Goal: Complete application form: Complete application form

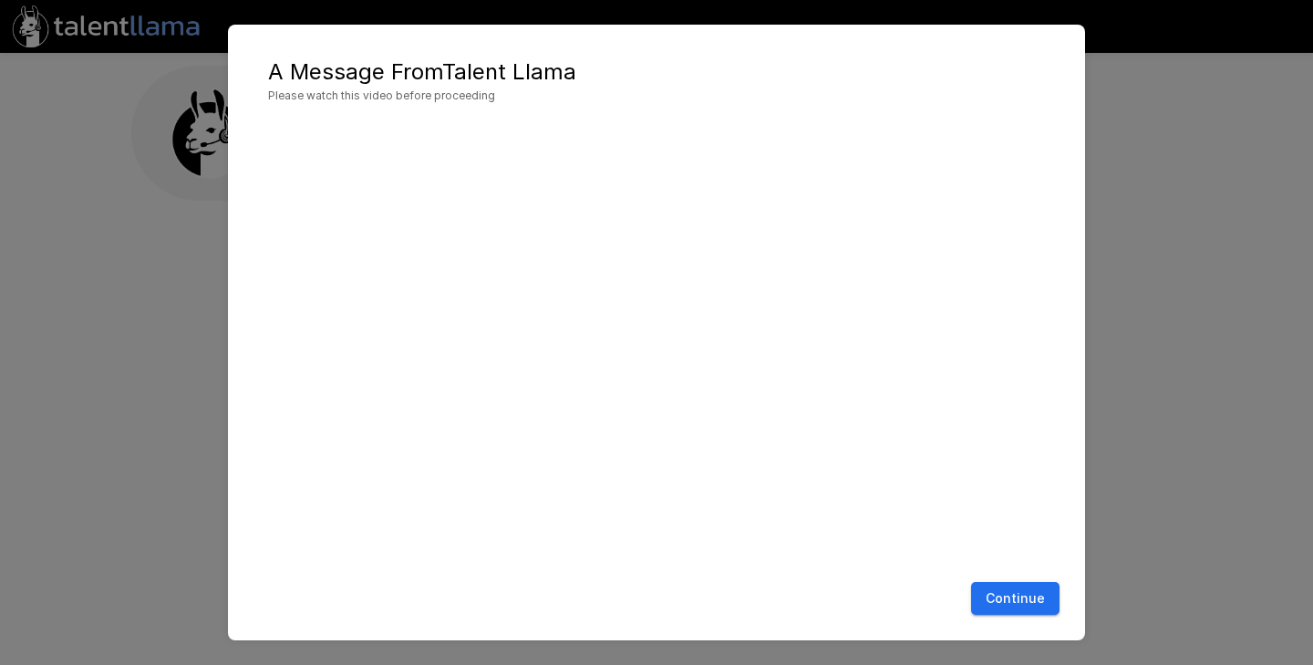
click at [1030, 594] on button "Continue" at bounding box center [1015, 599] width 88 height 34
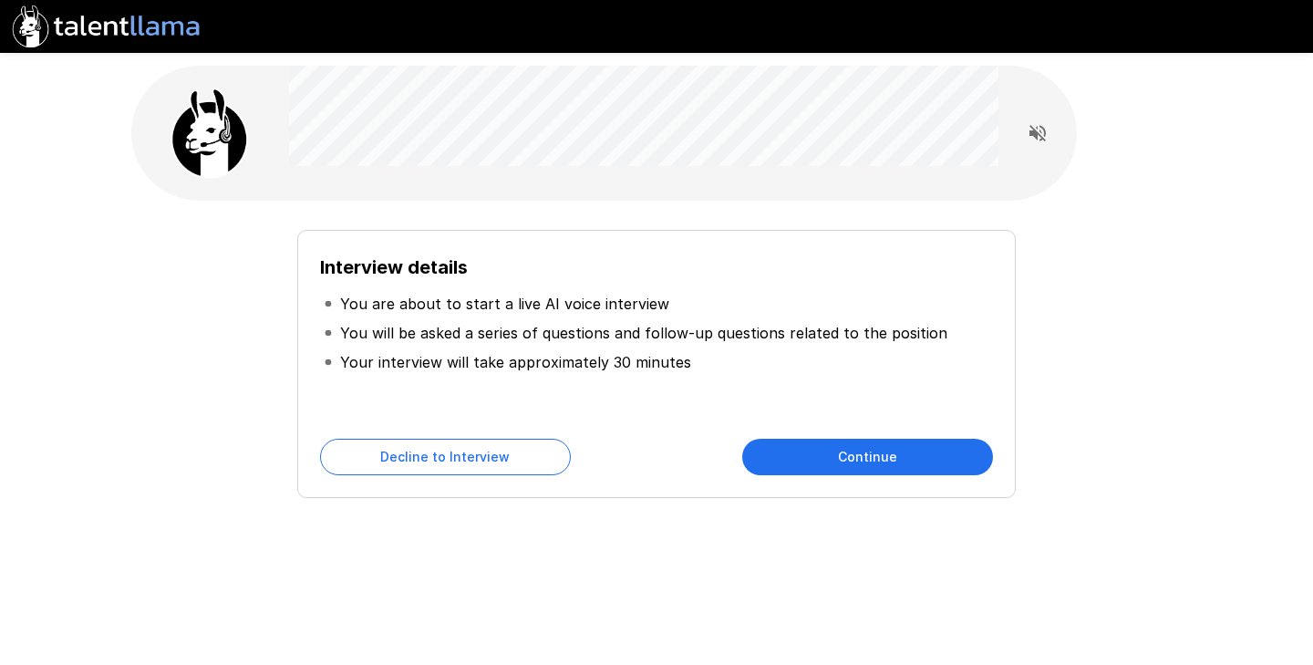
click at [913, 445] on button "Continue" at bounding box center [867, 457] width 251 height 36
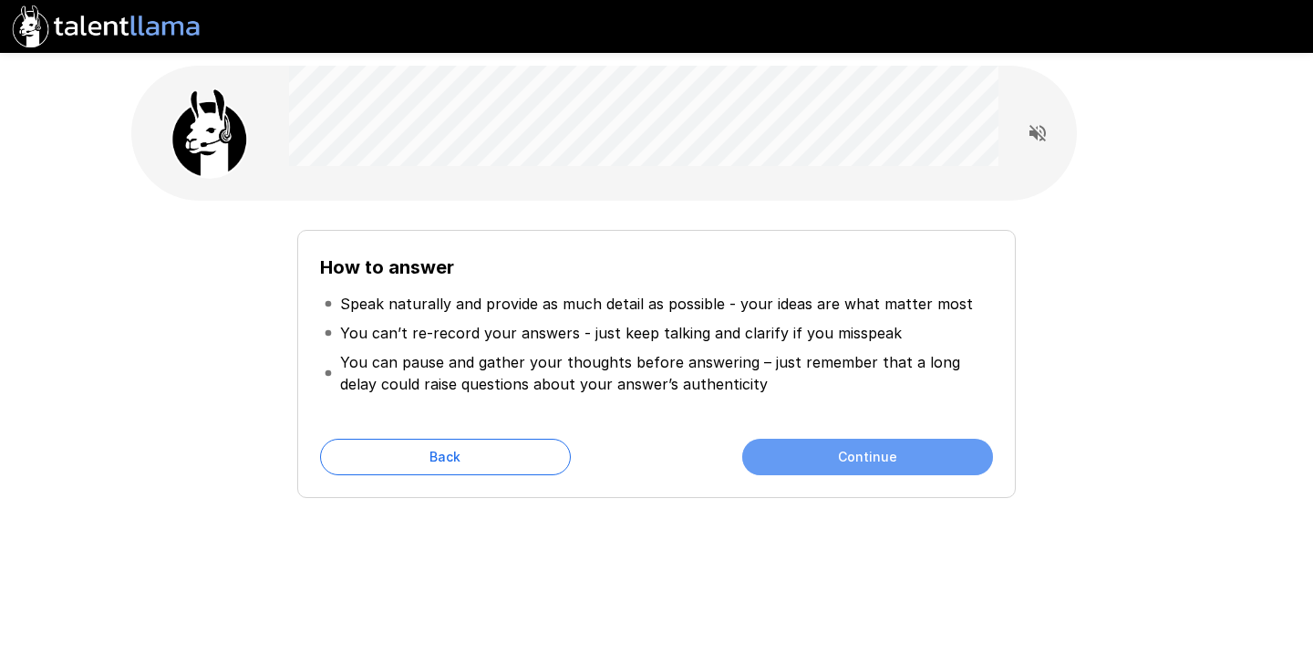
click at [913, 445] on button "Continue" at bounding box center [867, 457] width 251 height 36
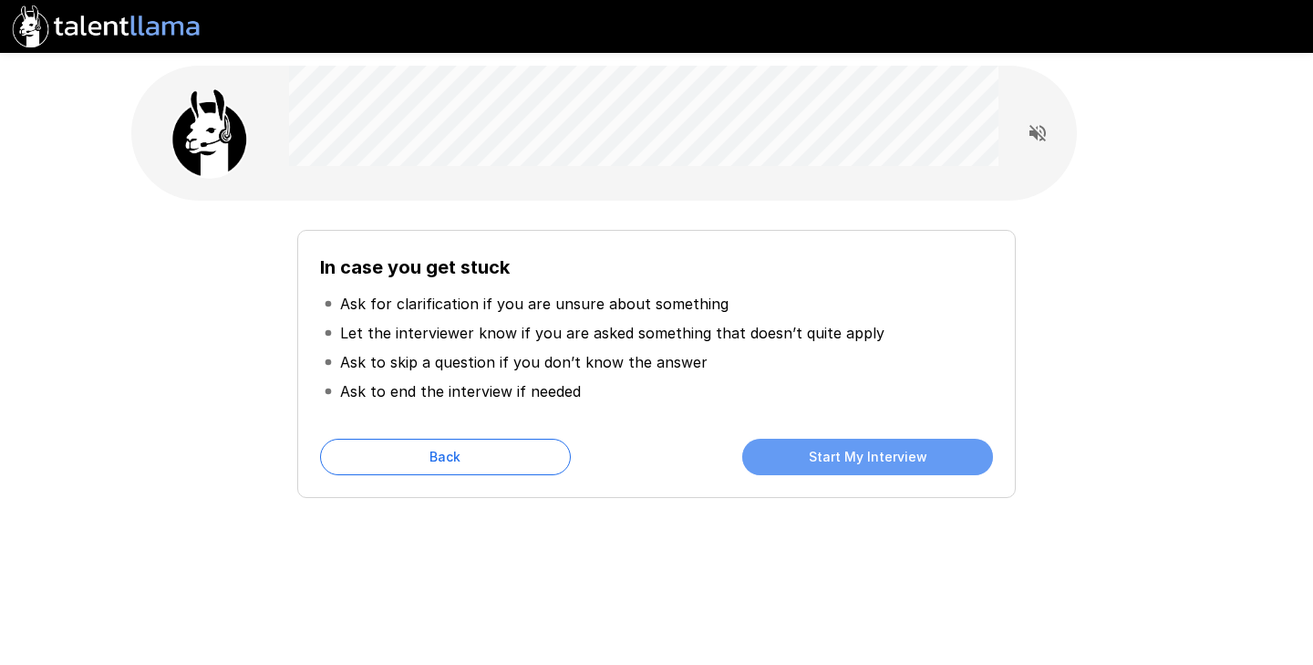
click at [913, 445] on button "Start My Interview" at bounding box center [867, 457] width 251 height 36
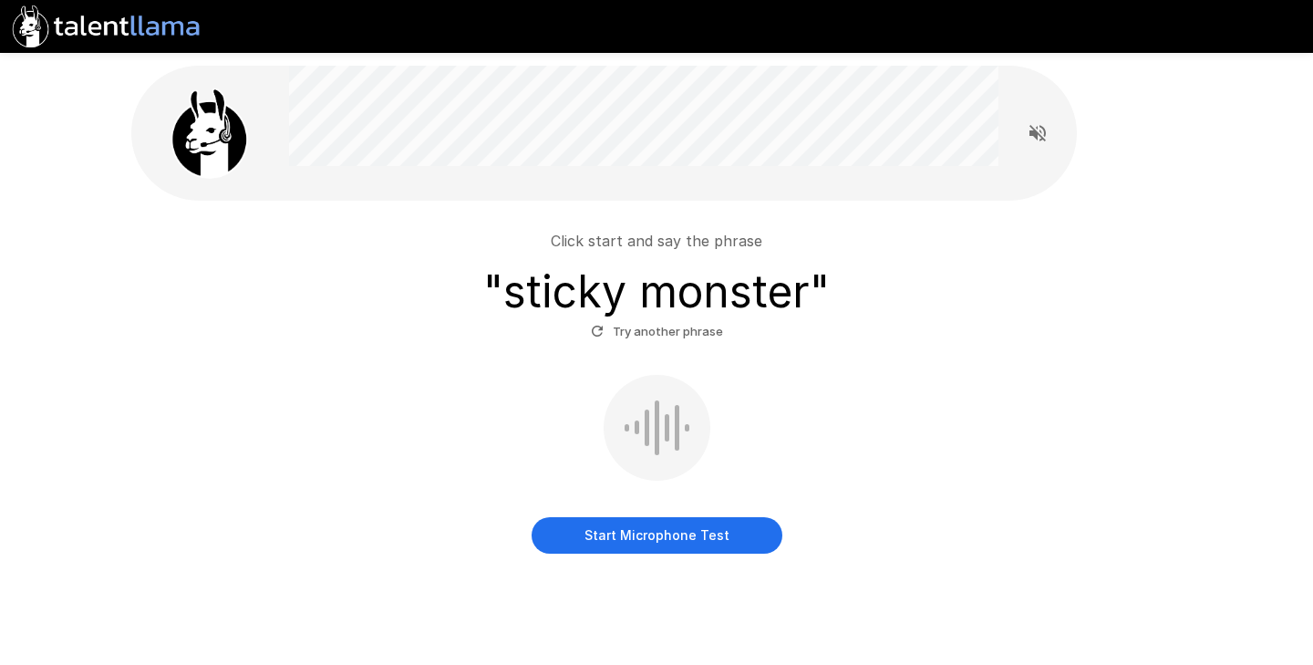
click at [621, 528] on button "Start Microphone Test" at bounding box center [657, 535] width 251 height 36
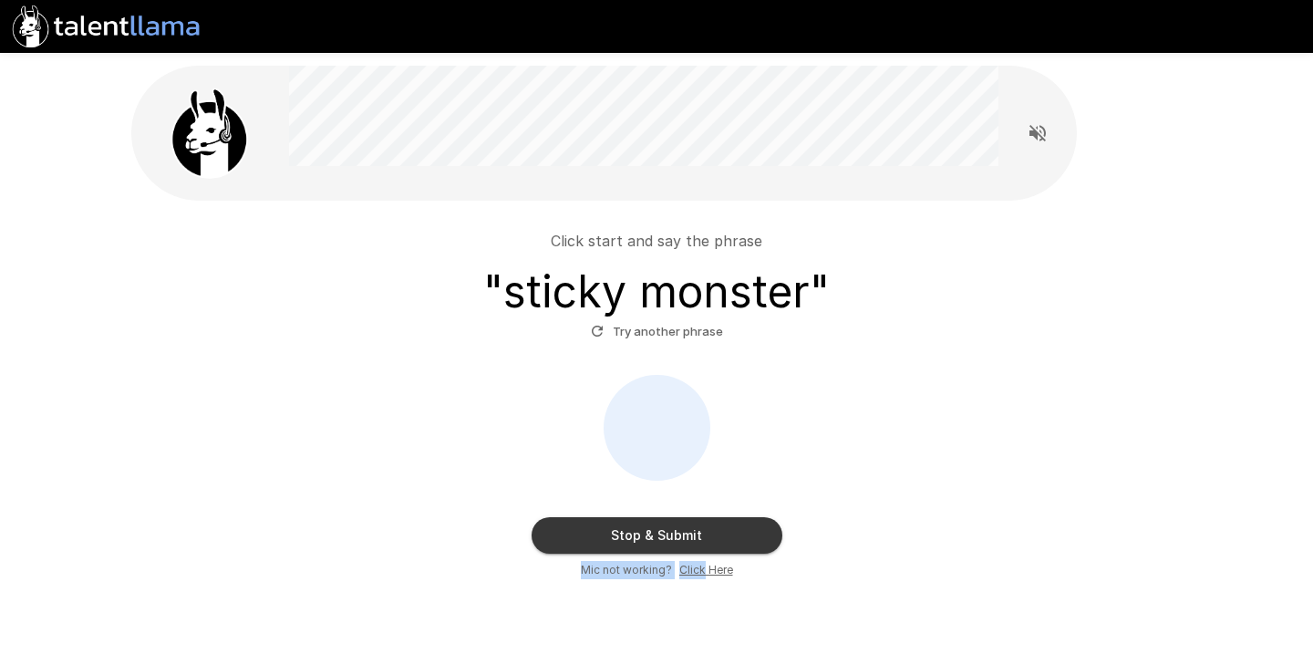
drag, startPoint x: 702, startPoint y: 569, endPoint x: 803, endPoint y: 464, distance: 145.7
click at [803, 464] on div "Stop & Submit Mic not working? Click Here" at bounding box center [657, 477] width 1036 height 204
click at [697, 570] on u "Click Here" at bounding box center [706, 570] width 54 height 14
click at [652, 343] on button "Try another phrase" at bounding box center [656, 331] width 141 height 28
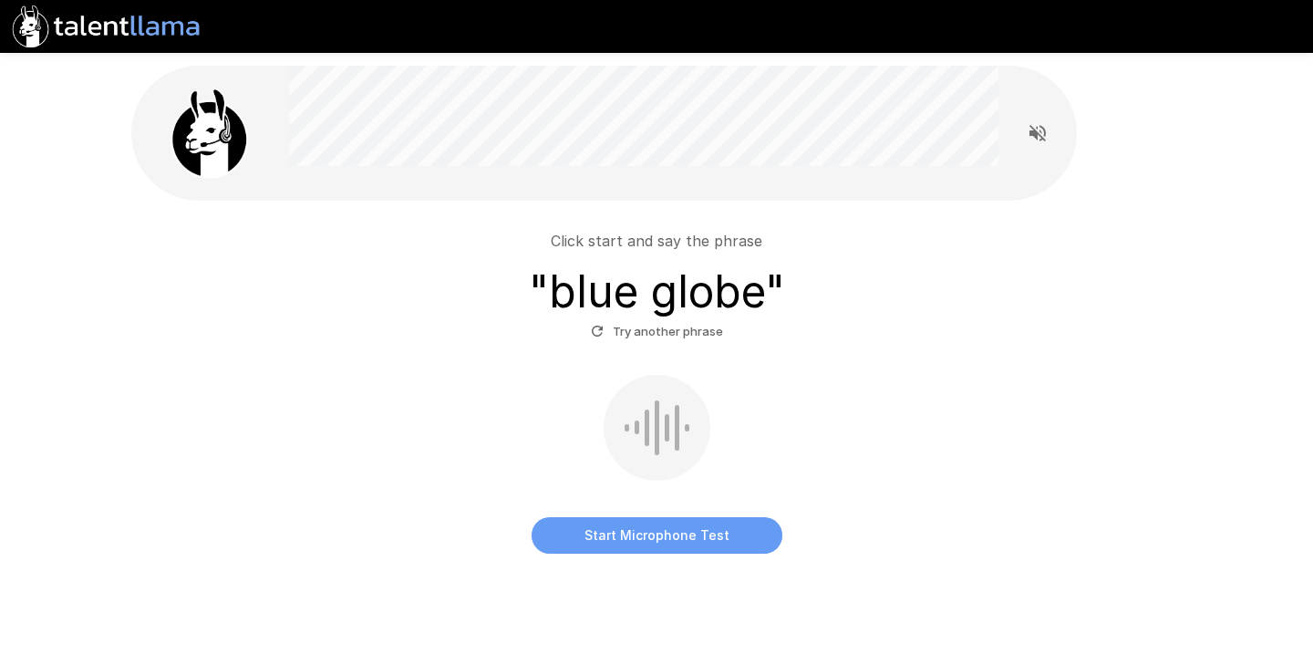
click at [656, 533] on button "Start Microphone Test" at bounding box center [657, 535] width 251 height 36
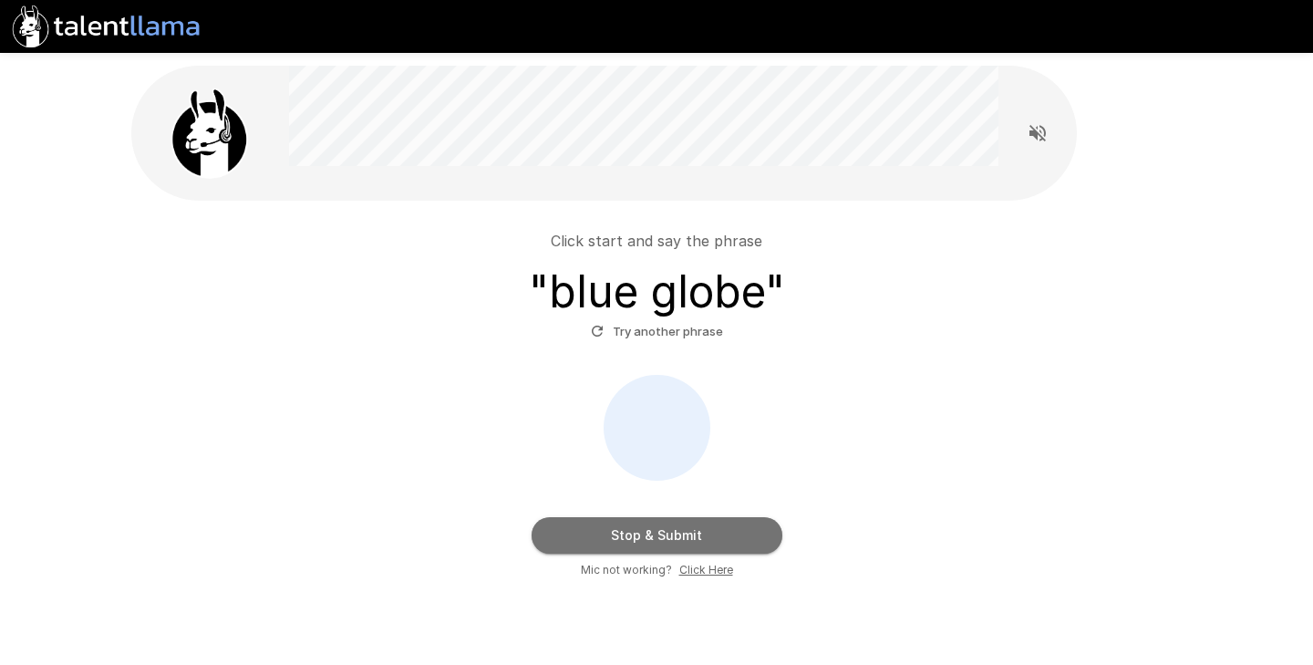
click at [656, 533] on button "Stop & Submit" at bounding box center [657, 535] width 251 height 36
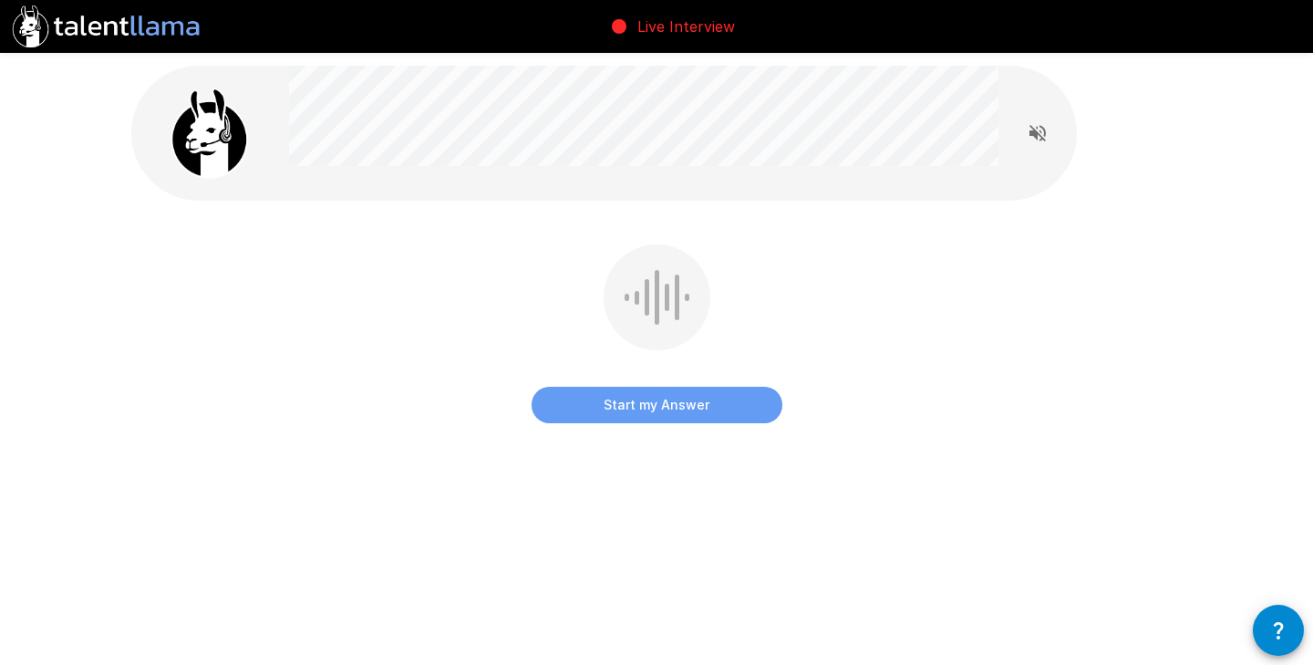
click at [675, 404] on button "Start my Answer" at bounding box center [657, 405] width 251 height 36
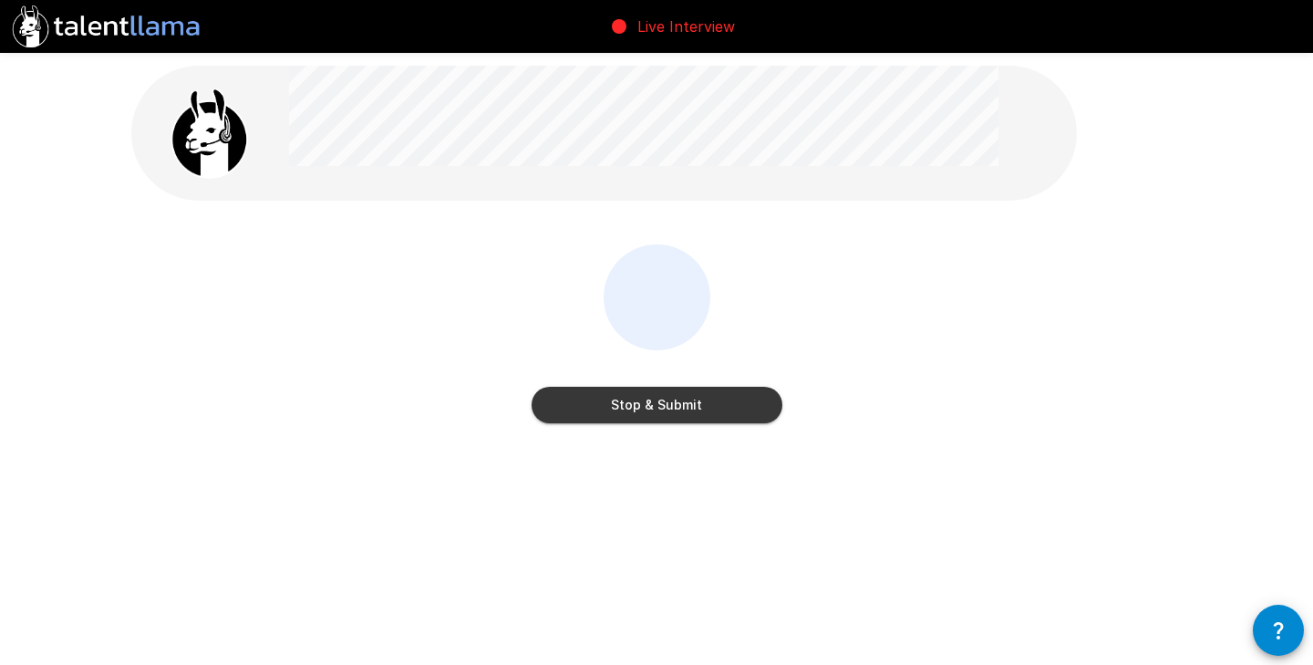
click at [675, 404] on button "Stop & Submit" at bounding box center [657, 405] width 251 height 36
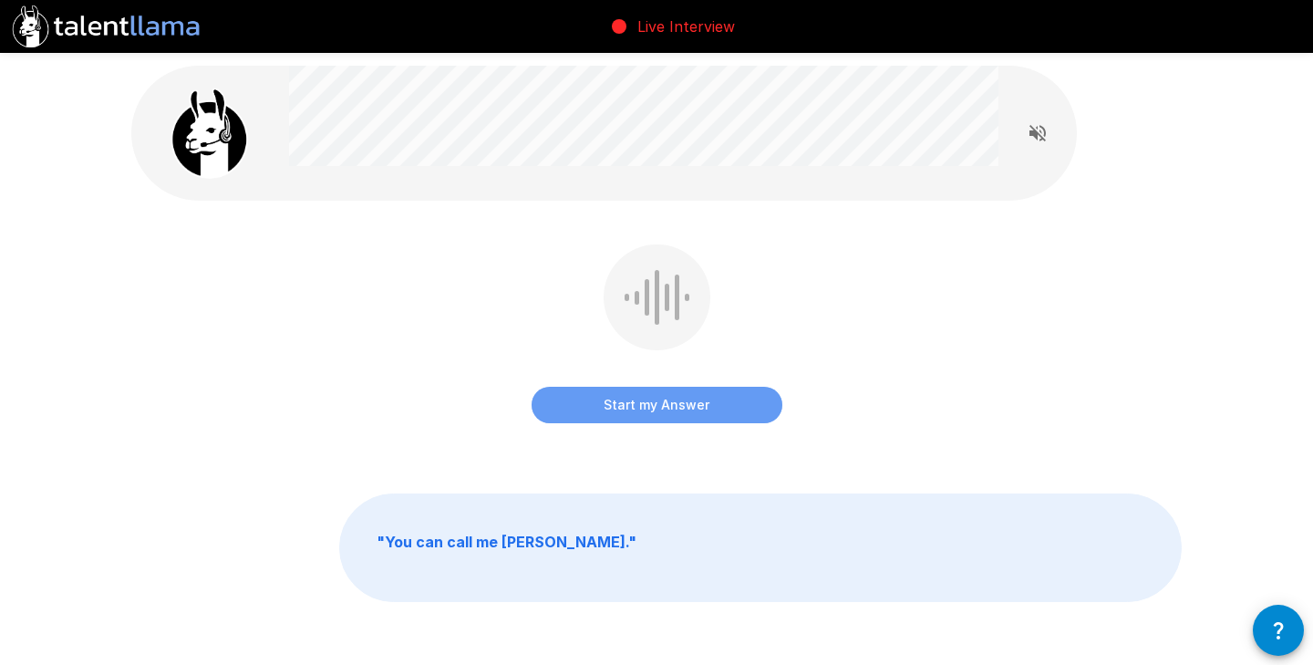
click at [675, 415] on button "Start my Answer" at bounding box center [657, 405] width 251 height 36
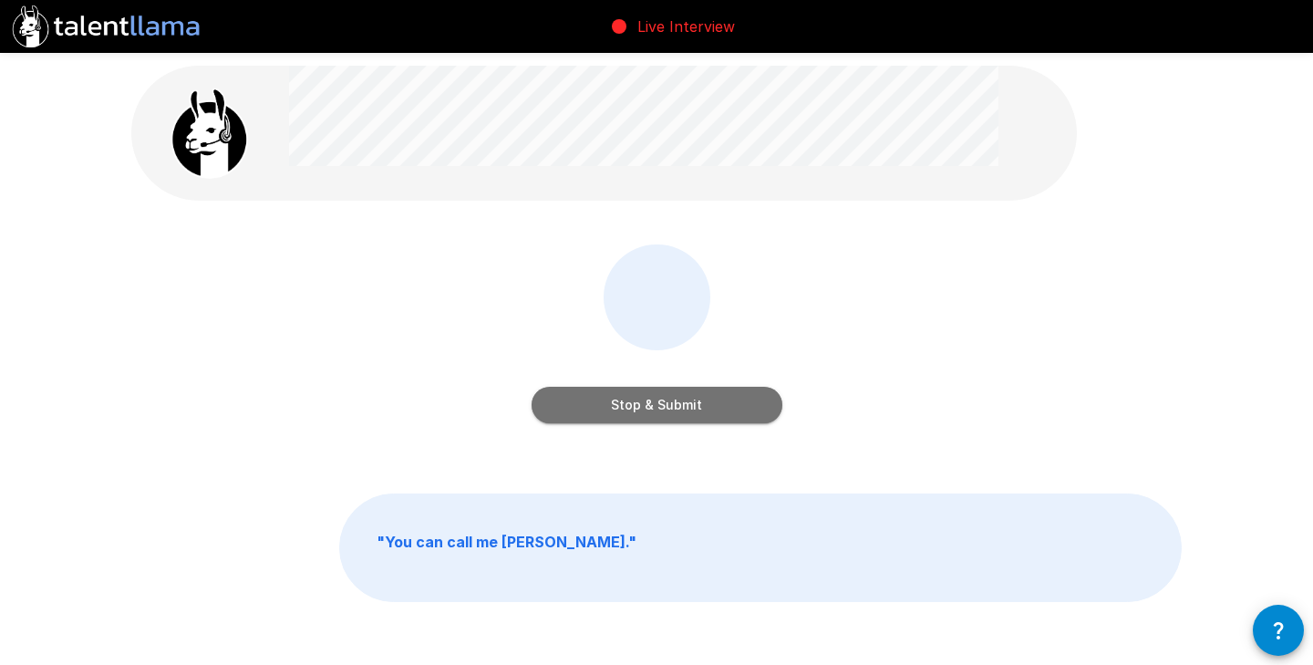
click at [675, 415] on button "Stop & Submit" at bounding box center [657, 405] width 251 height 36
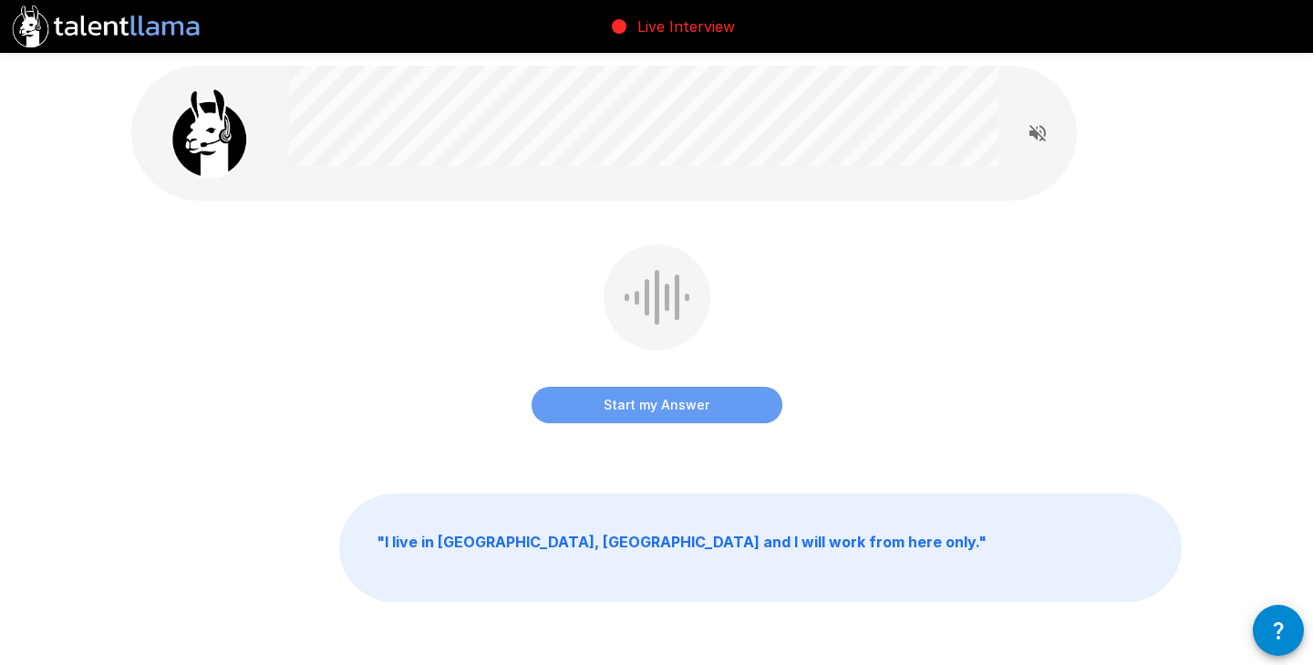
click at [675, 415] on button "Start my Answer" at bounding box center [657, 405] width 251 height 36
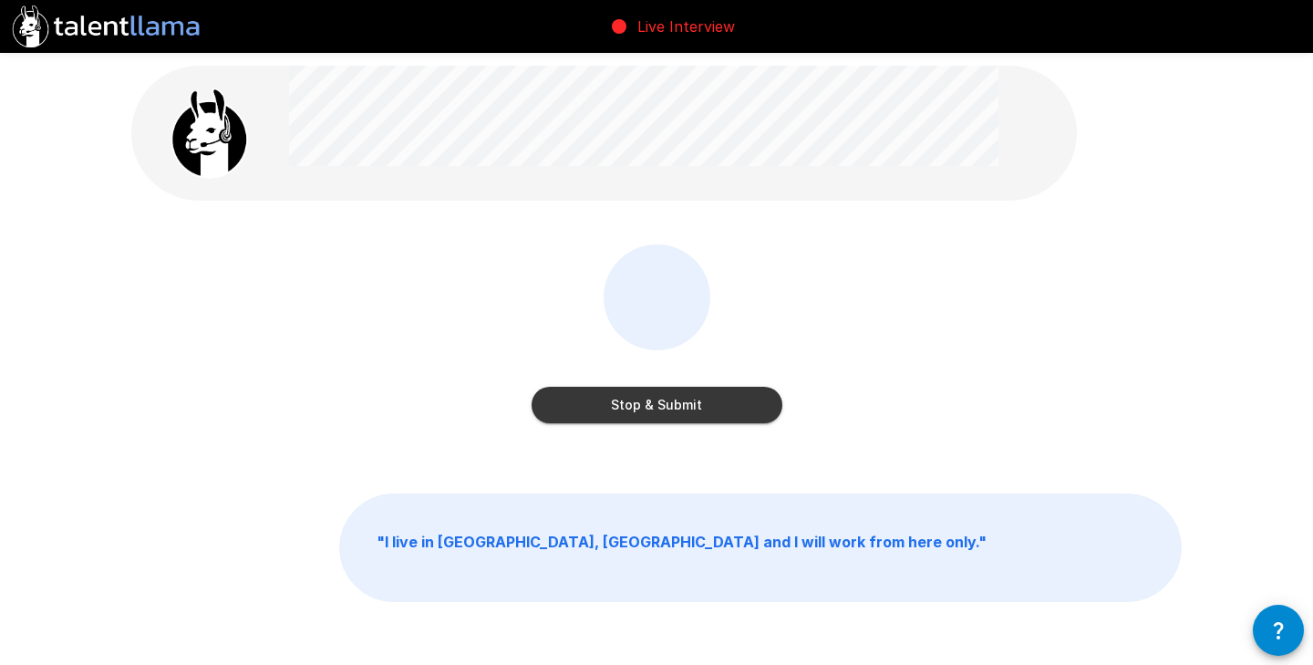
click at [675, 415] on button "Stop & Submit" at bounding box center [657, 405] width 251 height 36
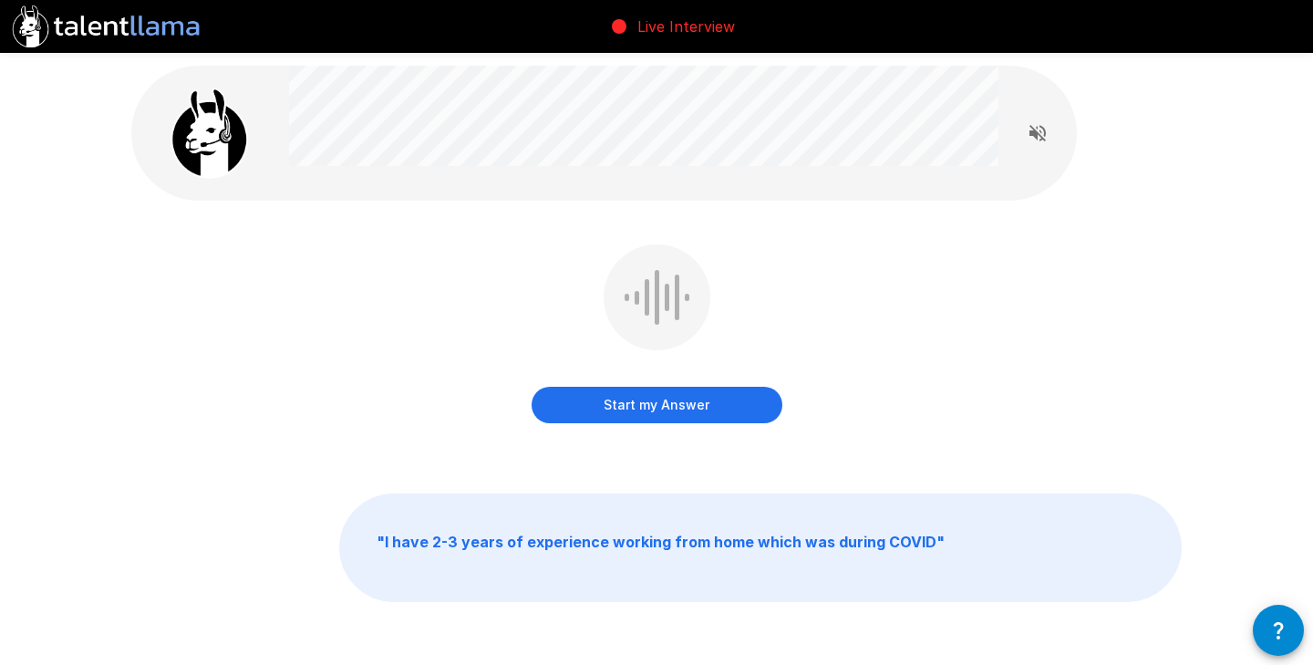
click at [675, 415] on button "Start my Answer" at bounding box center [657, 405] width 251 height 36
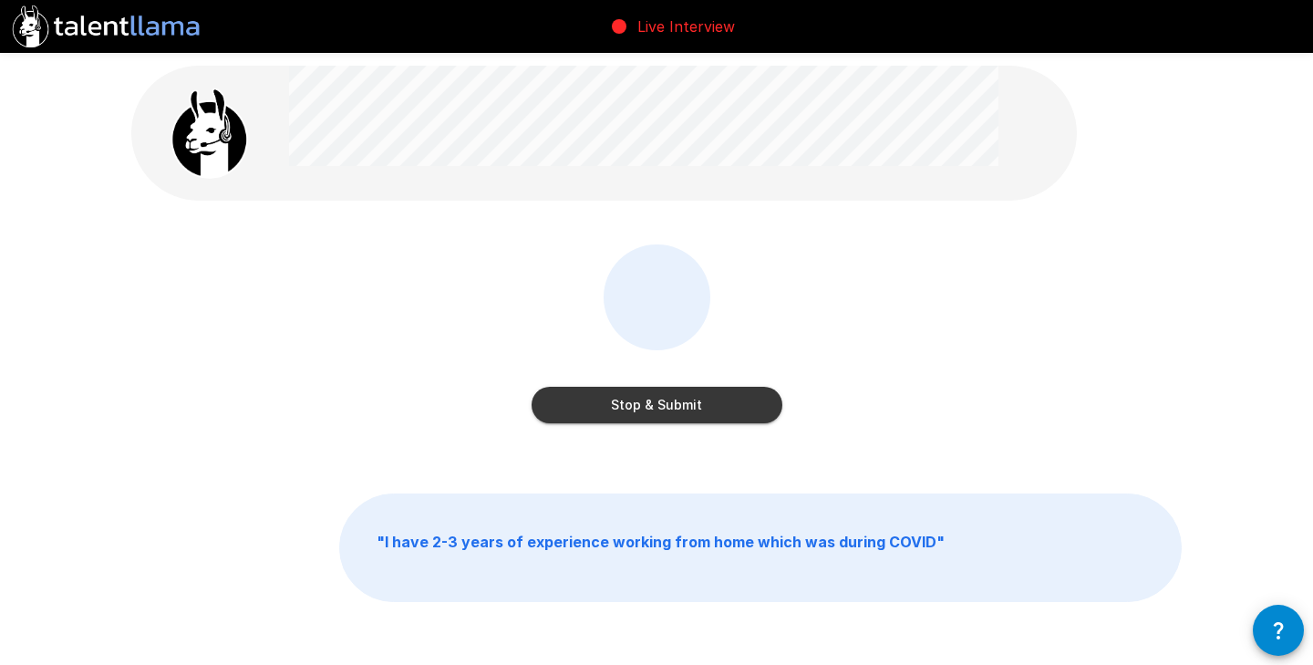
click at [673, 406] on button "Stop & Submit" at bounding box center [657, 405] width 251 height 36
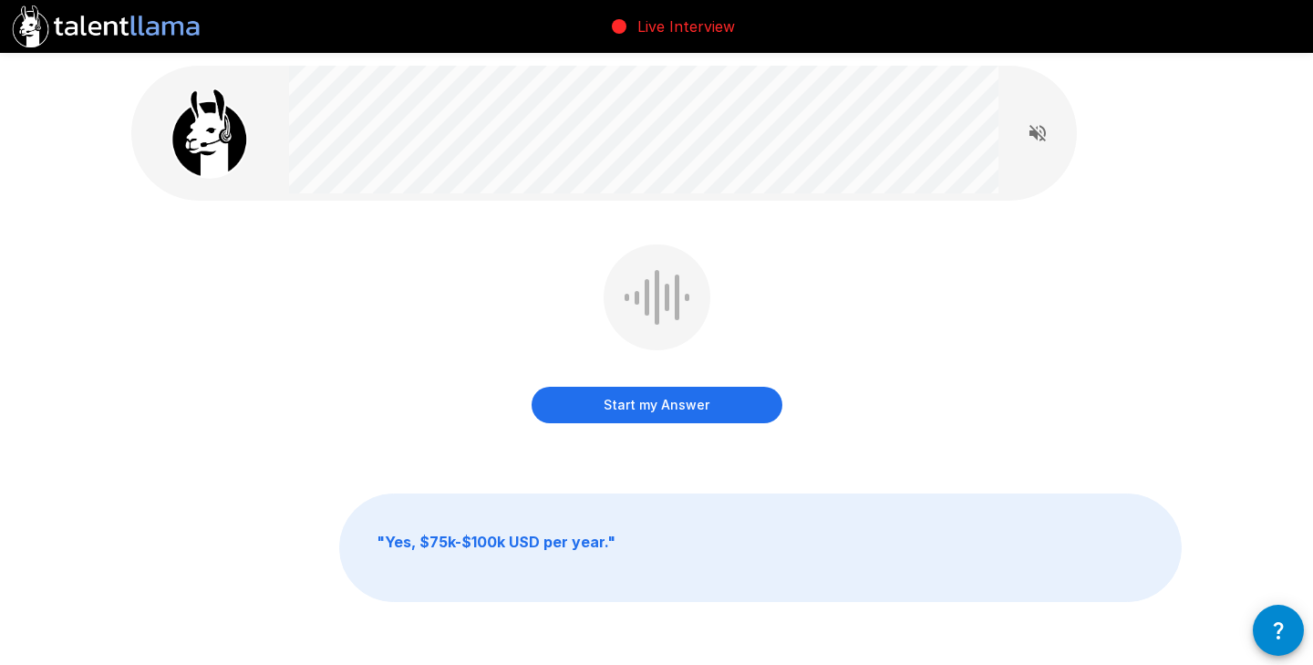
click at [709, 386] on div "Start my Answer" at bounding box center [657, 386] width 251 height 73
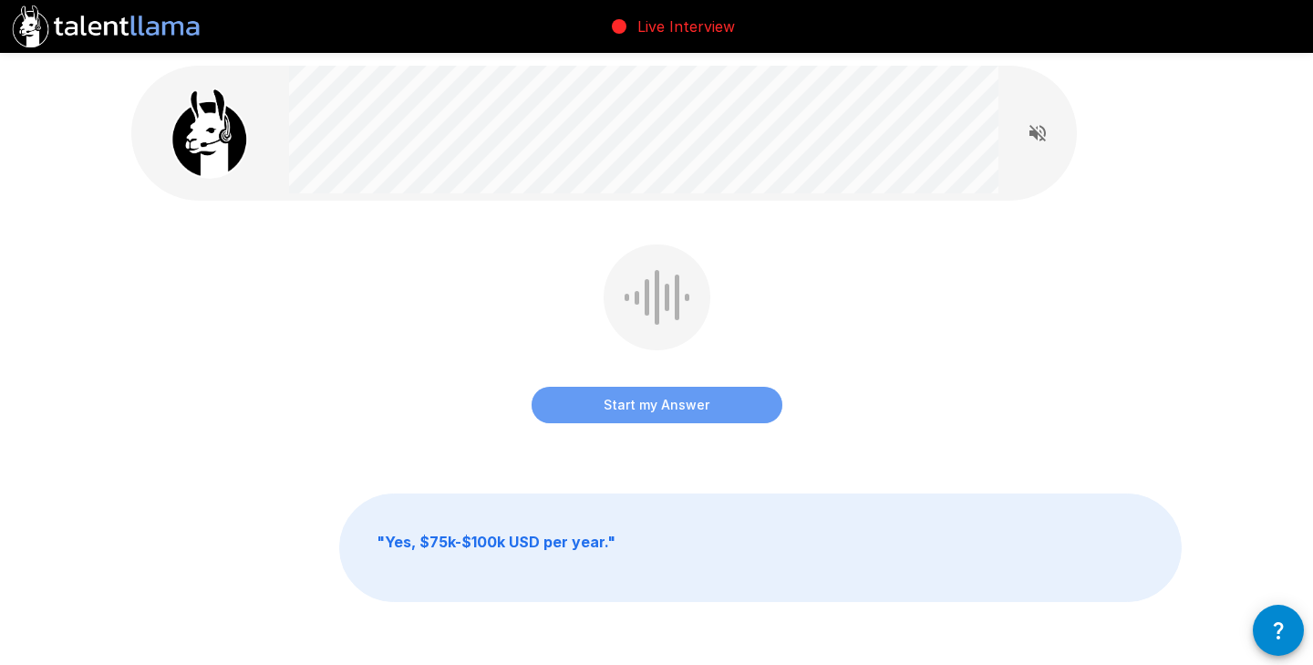
click at [709, 408] on button "Start my Answer" at bounding box center [657, 405] width 251 height 36
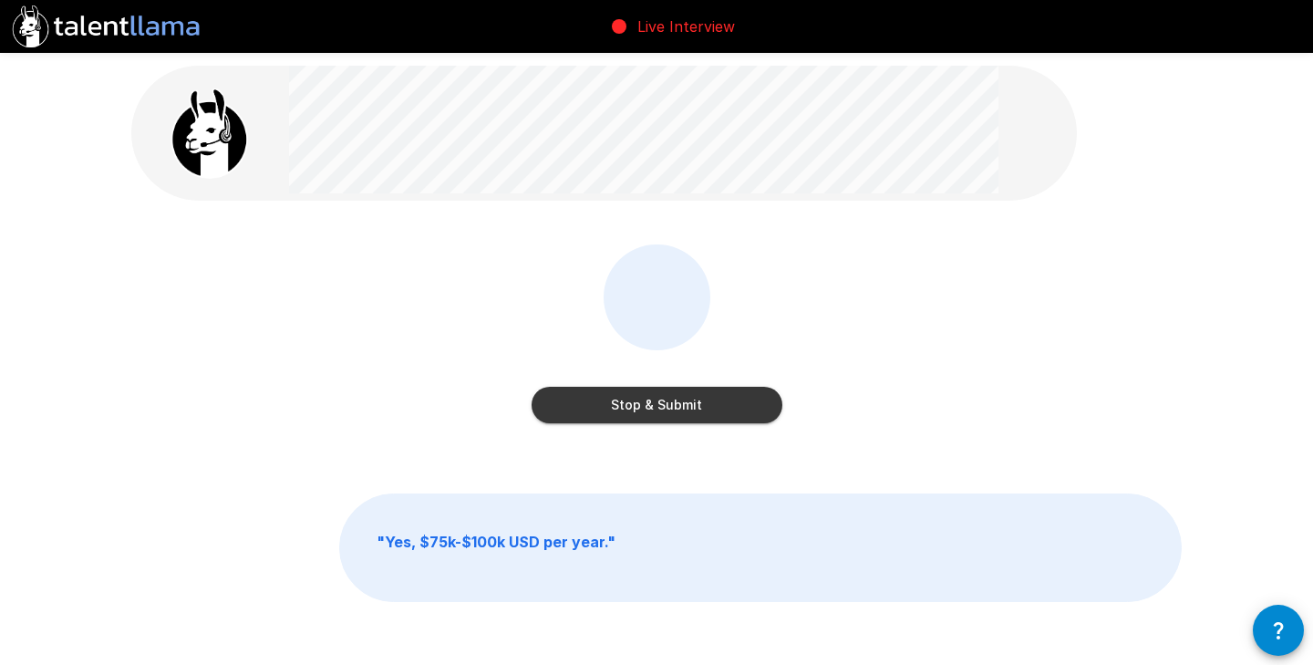
click at [709, 408] on button "Stop & Submit" at bounding box center [657, 405] width 251 height 36
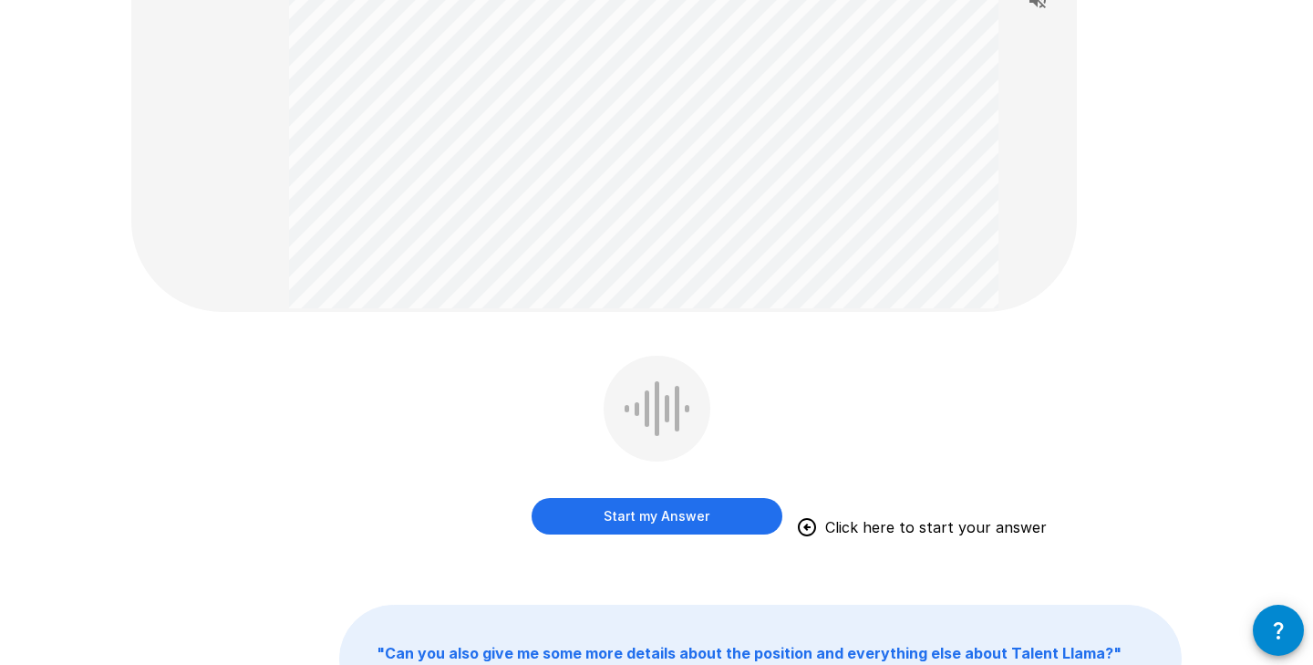
scroll to position [381, 0]
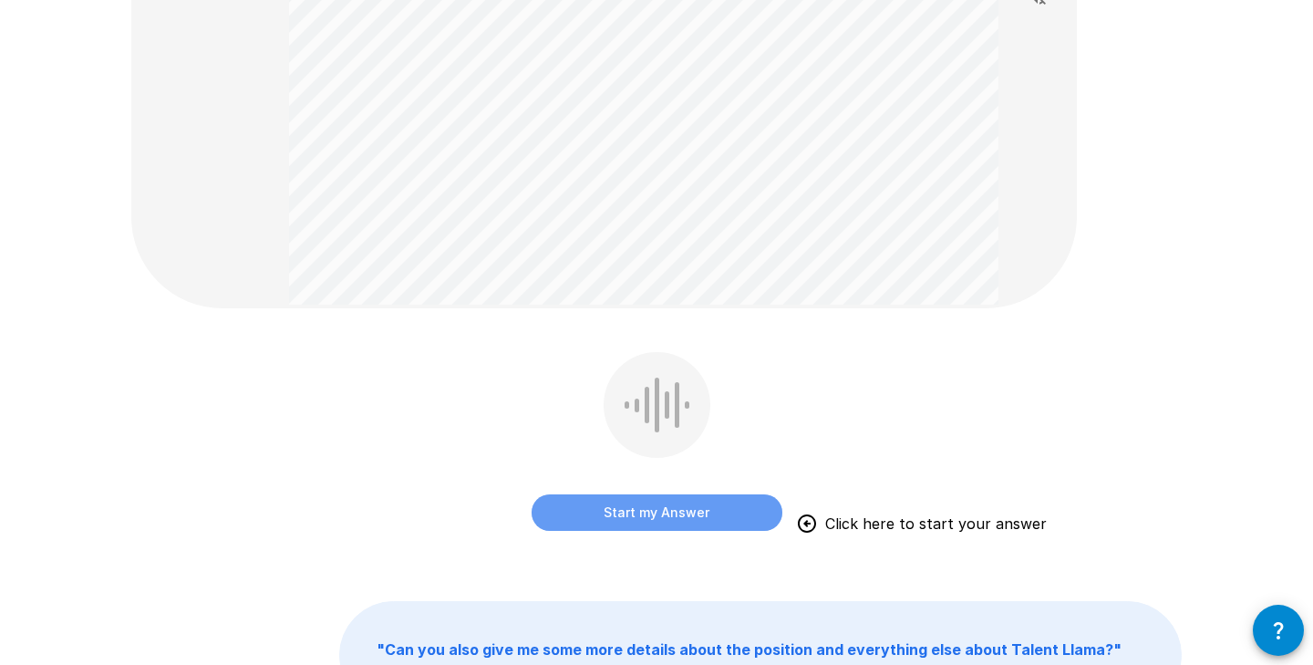
click at [544, 518] on button "Start my Answer" at bounding box center [657, 512] width 251 height 36
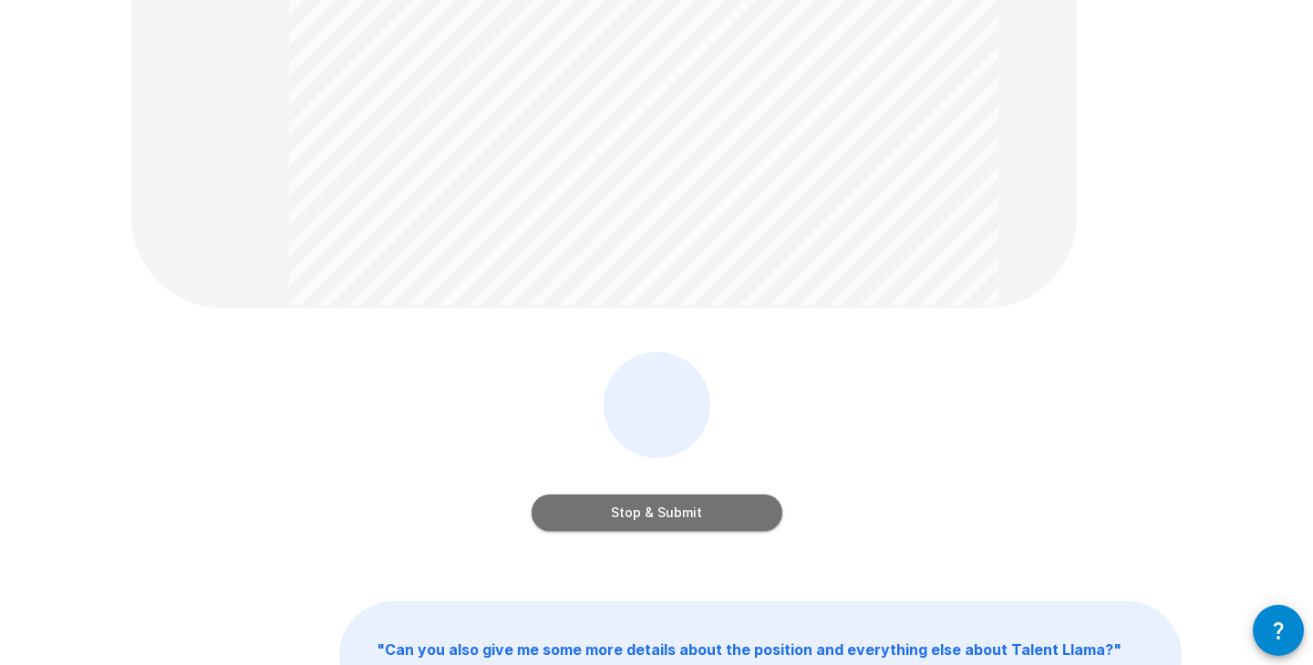
click at [544, 518] on button "Stop & Submit" at bounding box center [657, 512] width 251 height 36
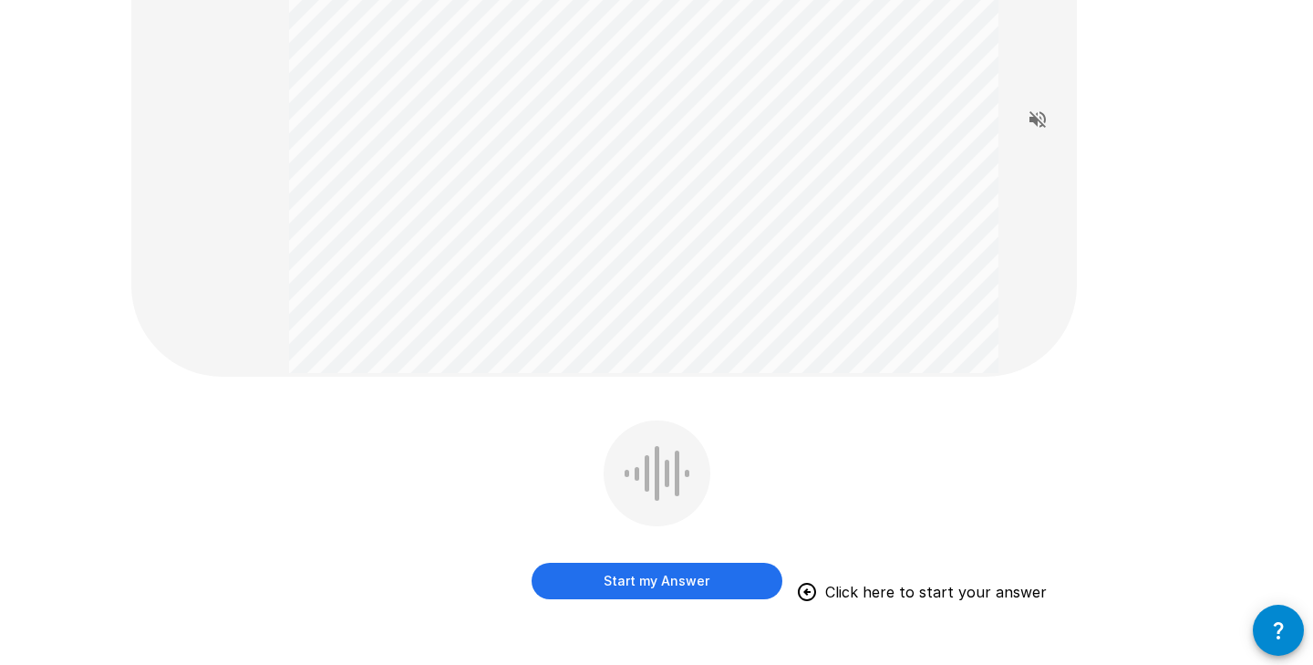
scroll to position [204, 0]
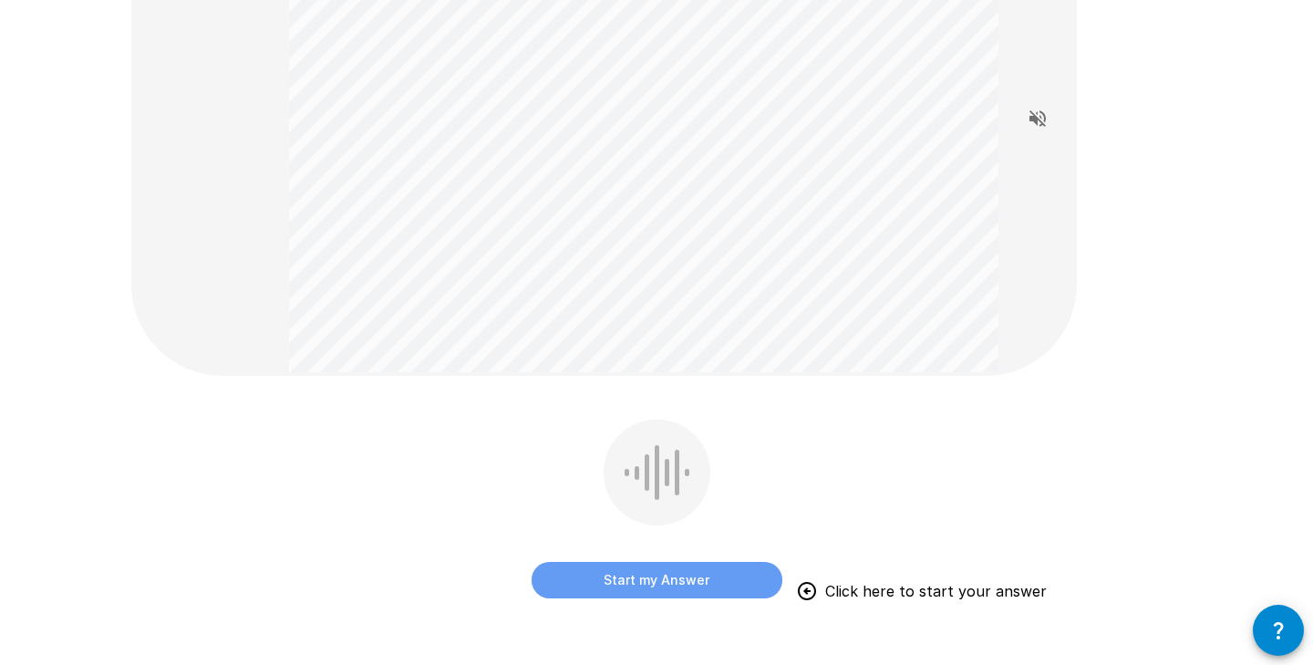
click at [574, 573] on button "Start my Answer" at bounding box center [657, 580] width 251 height 36
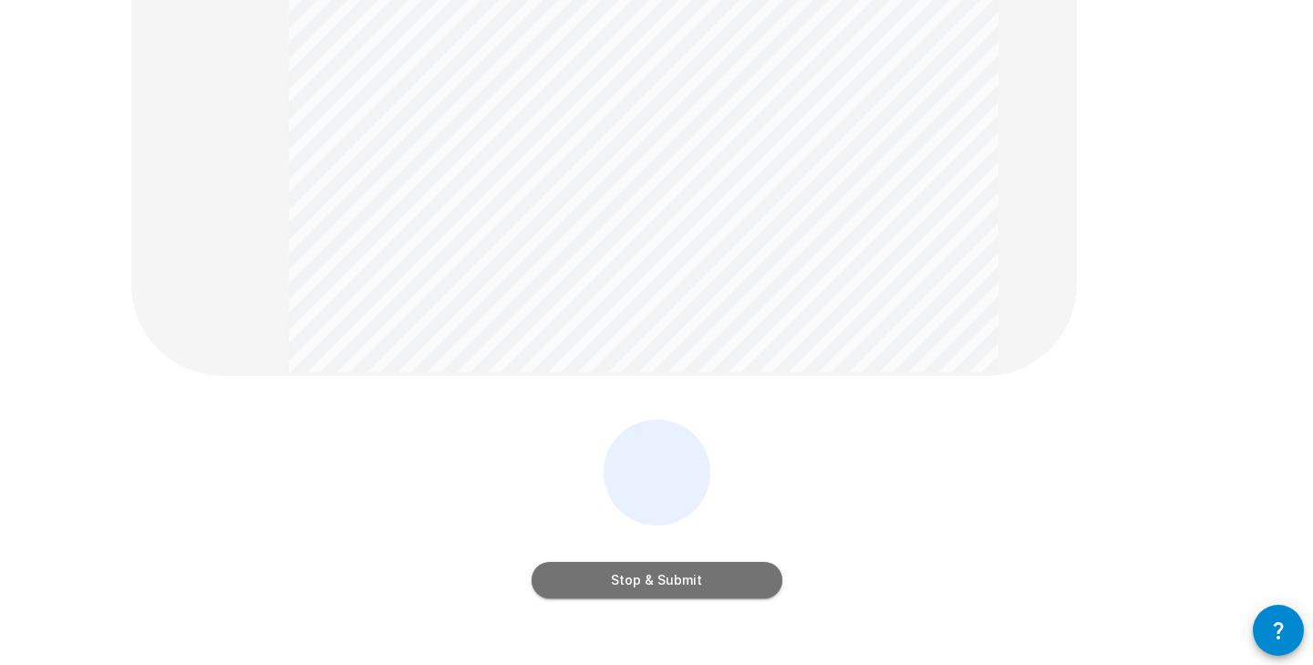
click at [574, 573] on button "Stop & Submit" at bounding box center [657, 580] width 251 height 36
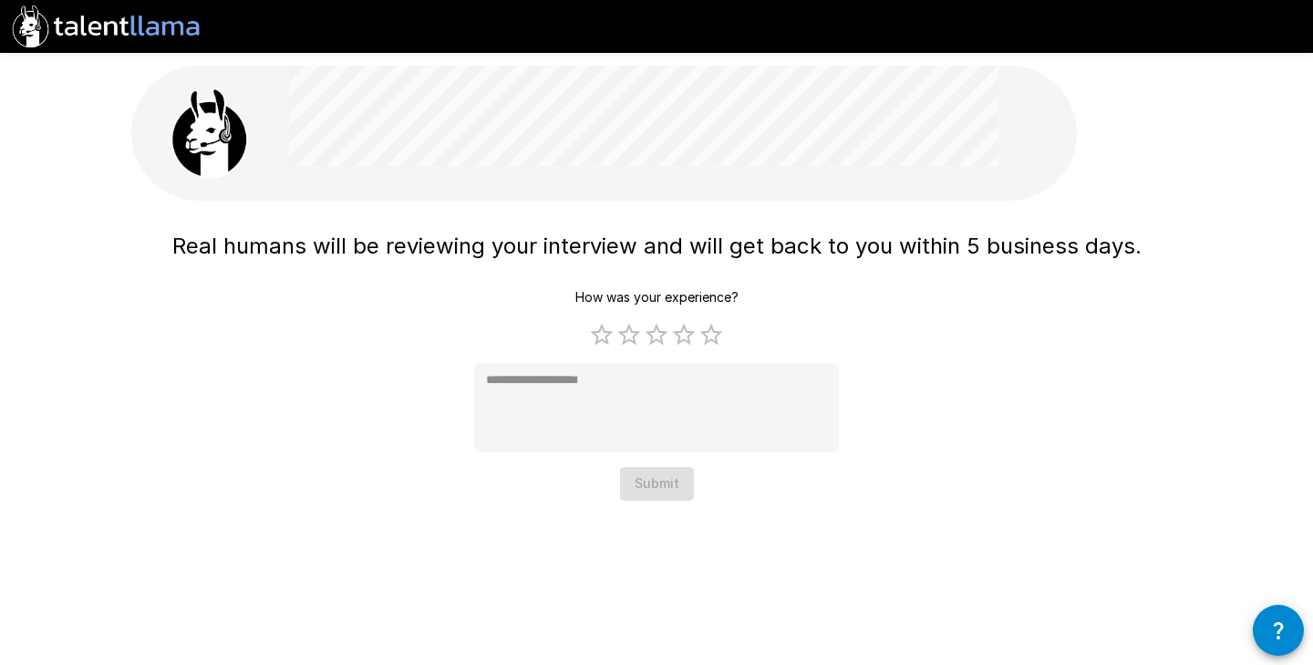
scroll to position [0, 0]
click at [702, 333] on label "5 Stars" at bounding box center [710, 334] width 27 height 27
type textarea "*"
click at [666, 478] on button "Submit" at bounding box center [657, 484] width 74 height 34
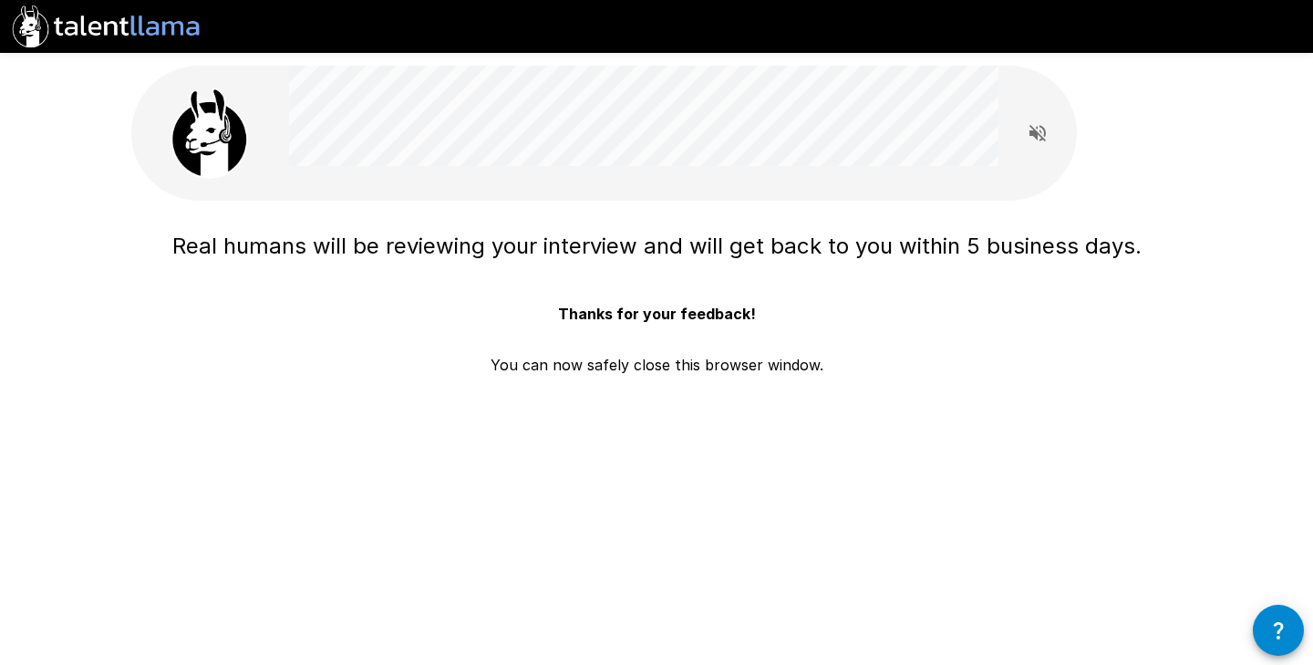
click at [451, 197] on div at bounding box center [643, 133] width 709 height 135
